Goal: Task Accomplishment & Management: Use online tool/utility

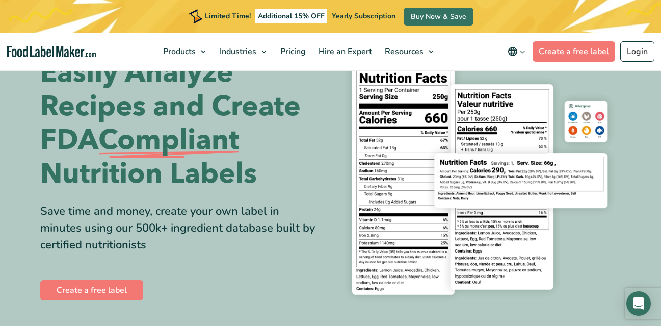
scroll to position [53, 0]
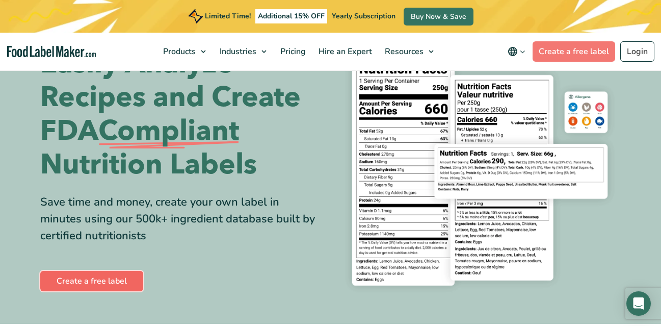
click at [92, 286] on link "Create a free label" at bounding box center [91, 281] width 103 height 20
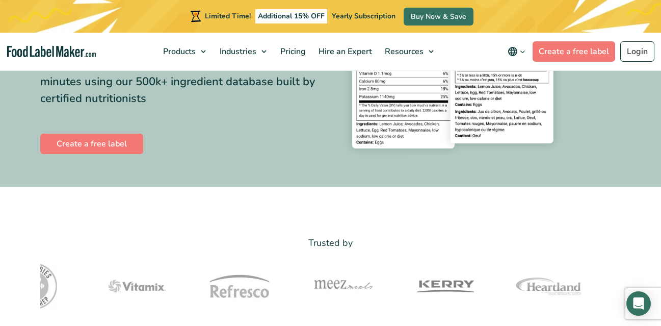
scroll to position [114, 0]
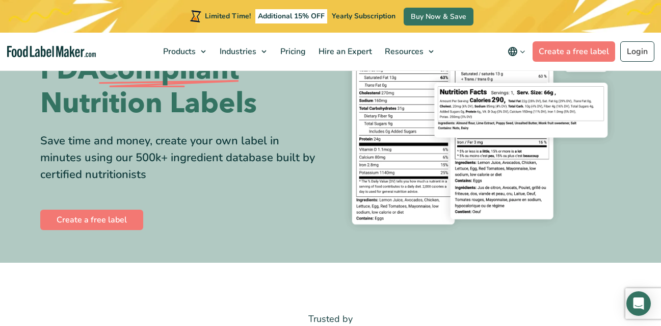
click at [543, 116] on img at bounding box center [479, 108] width 283 height 259
click at [561, 52] on link "Create a free label" at bounding box center [573, 51] width 83 height 20
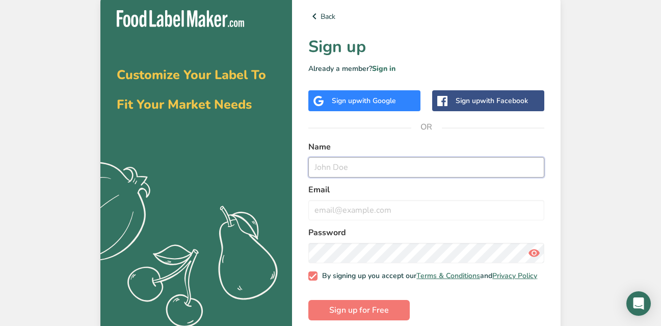
click at [363, 170] on input "text" at bounding box center [426, 167] width 236 height 20
click at [359, 170] on input "text" at bounding box center [426, 167] width 236 height 20
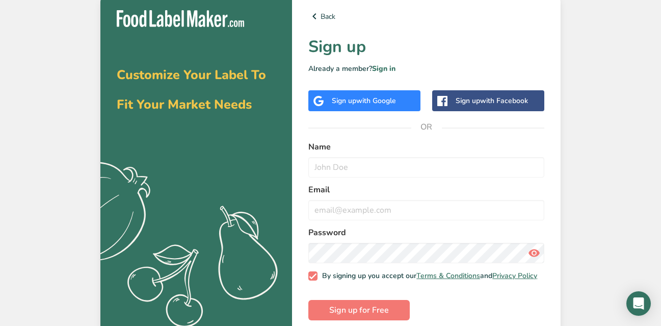
click at [377, 101] on span "with Google" at bounding box center [376, 101] width 40 height 10
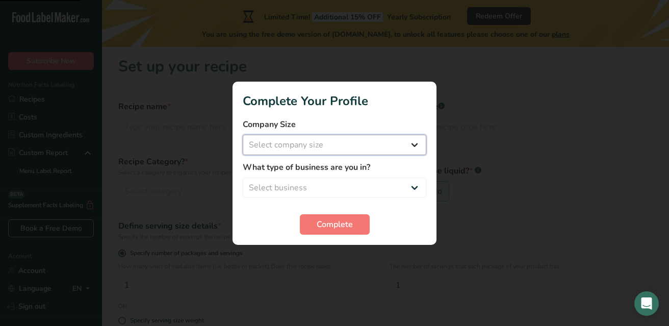
click at [387, 153] on select "Select company size Fewer than 10 Employees 10 to 50 Employees 51 to 500 Employ…" at bounding box center [334, 145] width 183 height 20
click at [380, 144] on select "Fewer than 10 Employees 10 to 50 Employees 51 to 500 Employees Over 500 Employe…" at bounding box center [334, 145] width 183 height 20
select select "1"
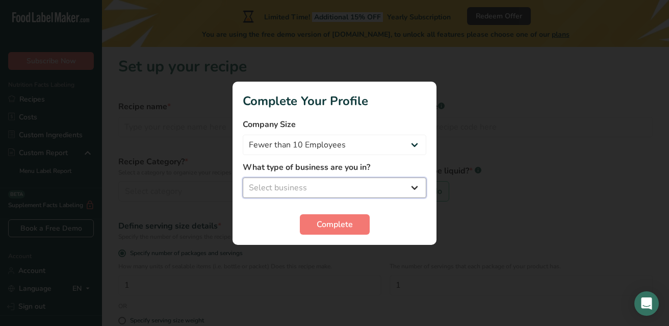
click at [347, 183] on select "Select business Packaged Food Manufacturer Restaurant & Cafe Bakery Meal Plans …" at bounding box center [334, 187] width 183 height 20
select select "1"
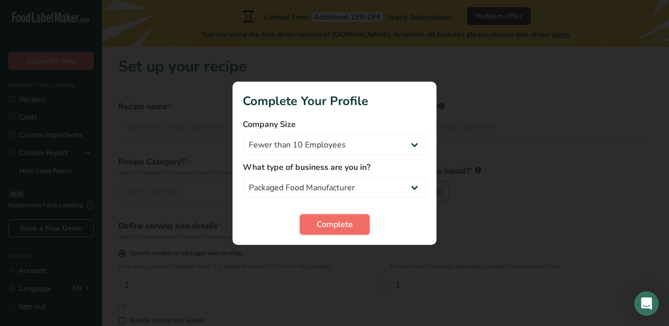
click at [332, 220] on span "Complete" at bounding box center [334, 224] width 36 height 12
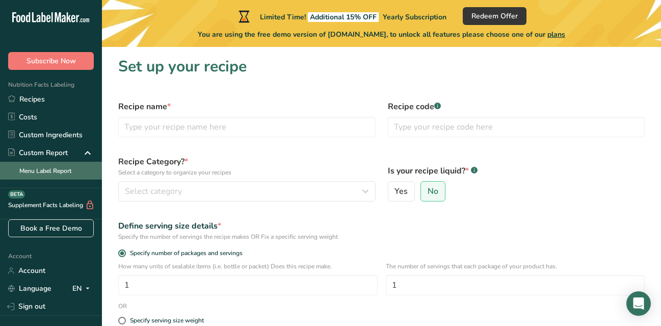
click at [66, 166] on link "Menu Label Report" at bounding box center [51, 171] width 102 height 18
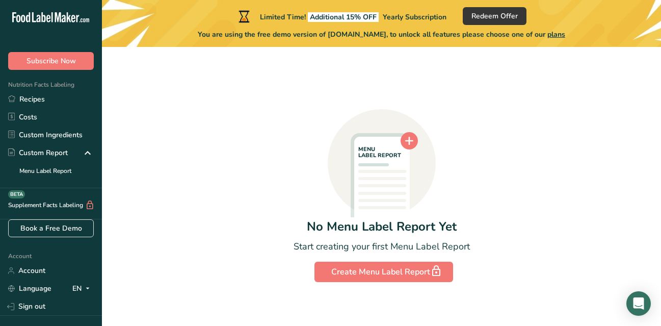
scroll to position [53, 0]
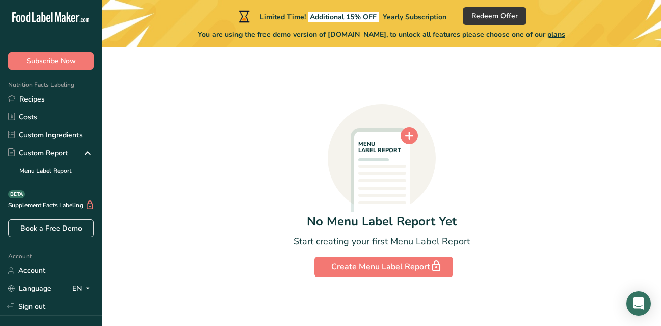
click at [386, 183] on icon at bounding box center [382, 179] width 56 height 96
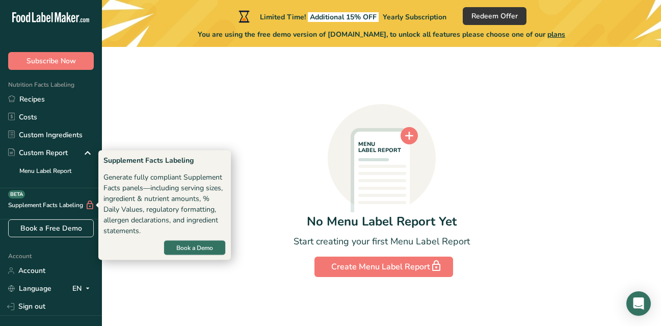
click at [32, 206] on div "Supplement Facts Labeling BETA" at bounding box center [47, 205] width 95 height 11
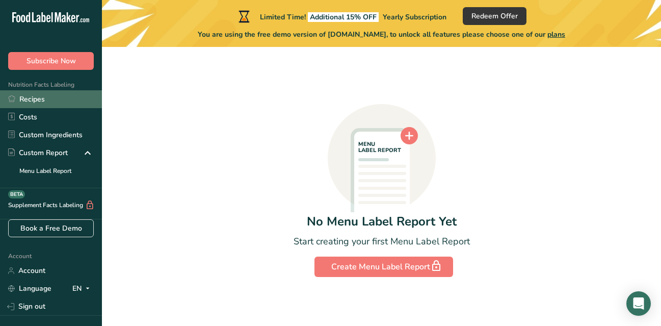
click at [34, 99] on link "Recipes" at bounding box center [51, 99] width 102 height 18
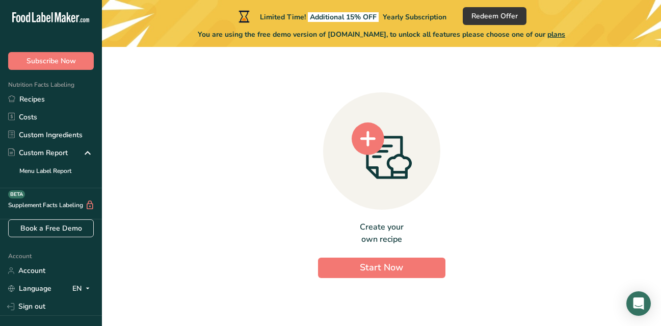
click at [48, 10] on div ".a-20{fill:#fff;}" at bounding box center [51, 19] width 102 height 23
click at [48, 14] on icon ".a-20{fill:#fff;}" at bounding box center [61, 20] width 99 height 16
